Goal: Find specific page/section: Find specific page/section

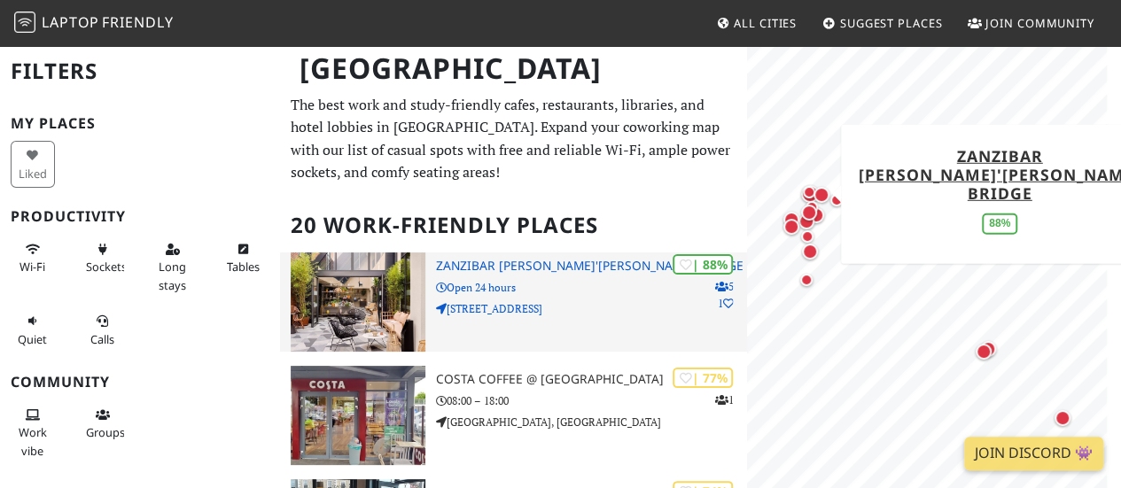
click at [492, 266] on h3 "Zanzibar Locke, Ha'penny Bridge" at bounding box center [591, 266] width 311 height 15
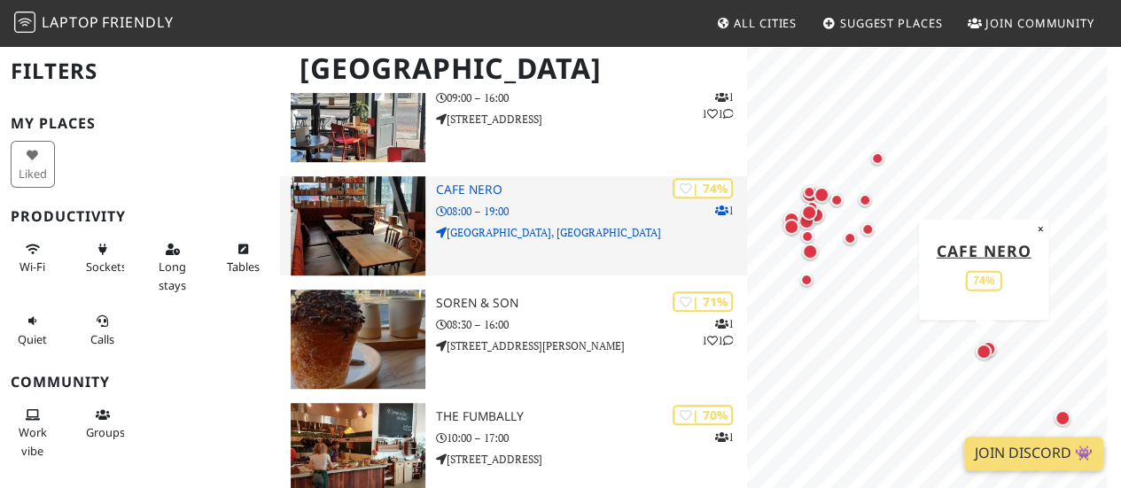
scroll to position [443, 0]
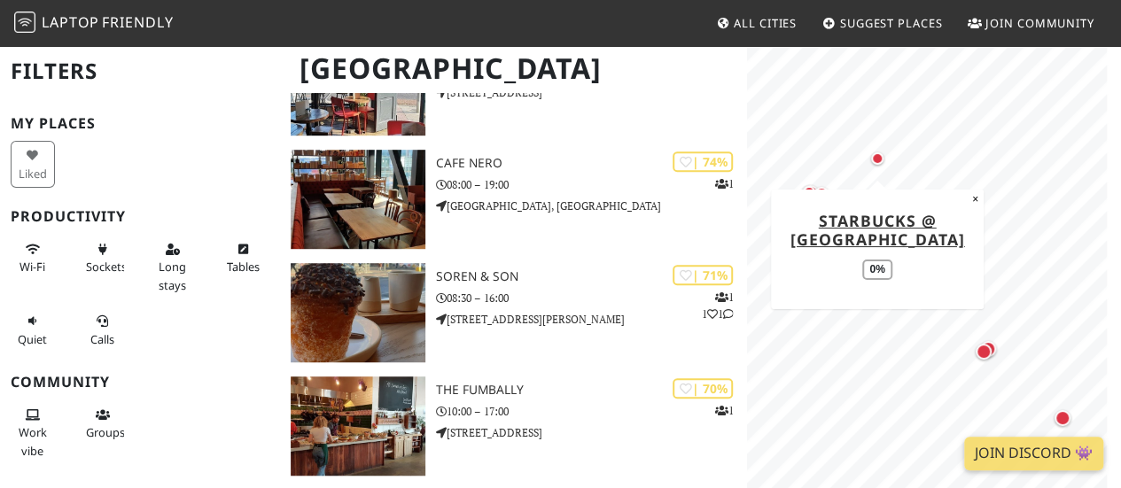
click at [879, 160] on div "Map marker" at bounding box center [877, 158] width 12 height 12
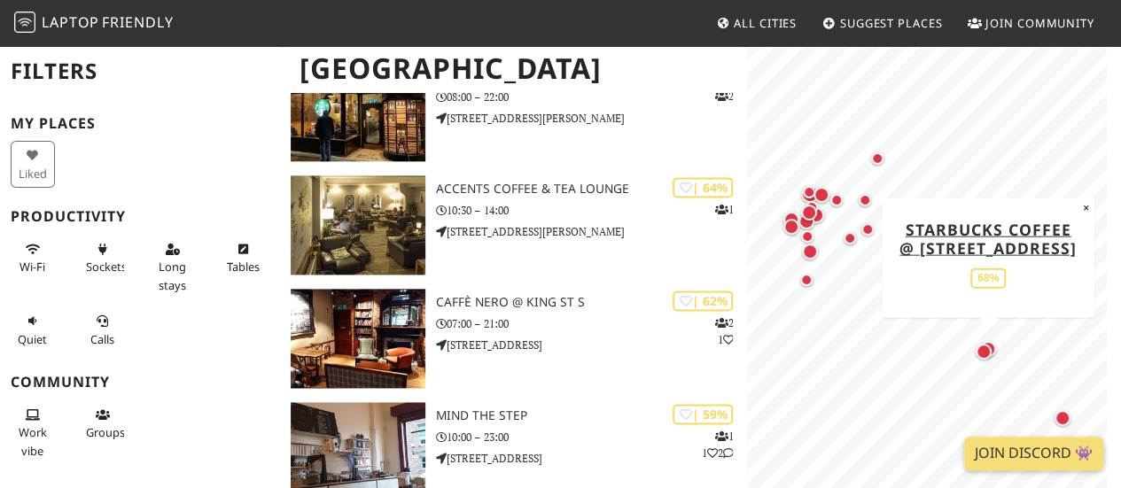
scroll to position [1152, 0]
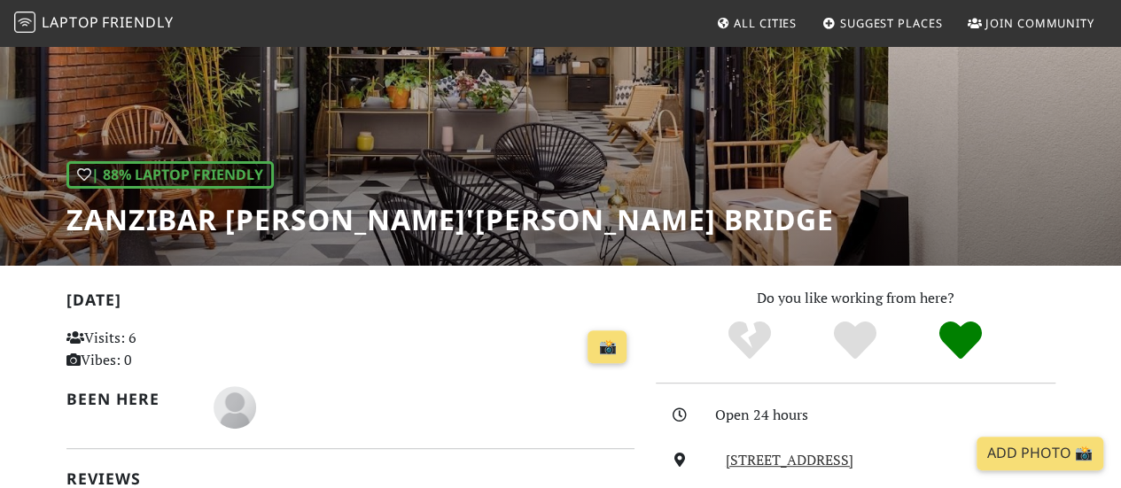
scroll to position [145, 0]
